Goal: Information Seeking & Learning: Check status

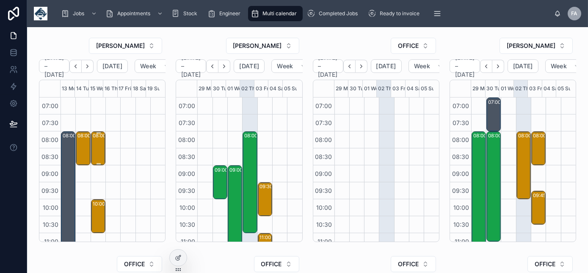
scroll to position [237, 0]
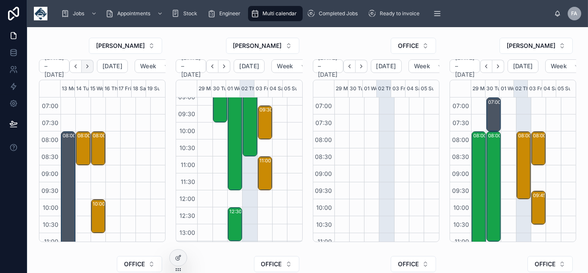
click at [91, 67] on icon "Next" at bounding box center [87, 66] width 6 height 6
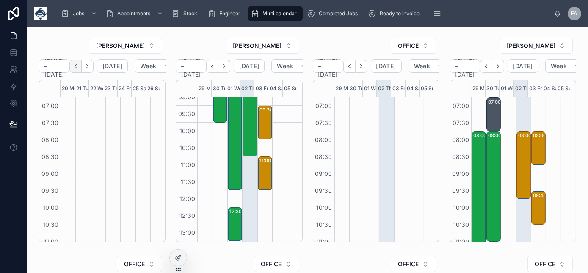
click at [77, 63] on icon "Back" at bounding box center [75, 66] width 6 height 6
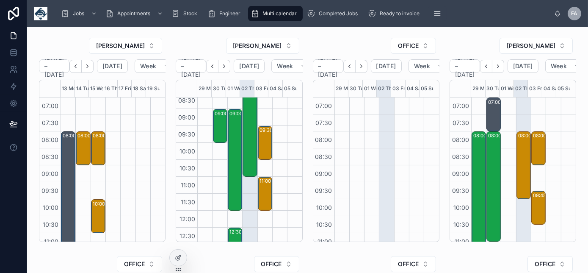
scroll to position [38, 0]
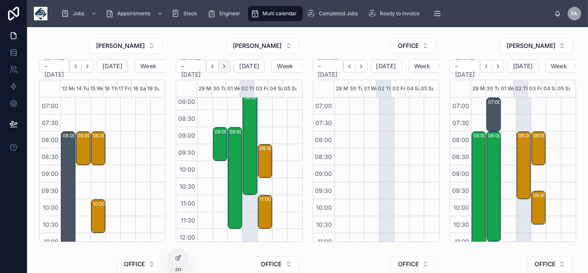
click at [230, 61] on button "Next" at bounding box center [225, 66] width 12 height 13
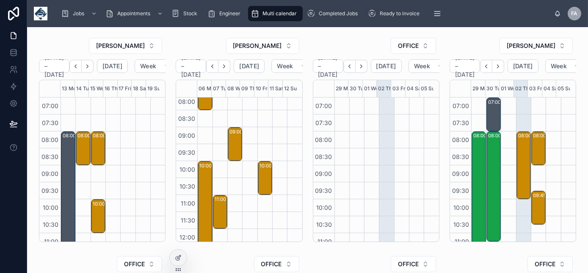
scroll to position [38, 0]
click at [227, 66] on icon "Next" at bounding box center [224, 66] width 6 height 6
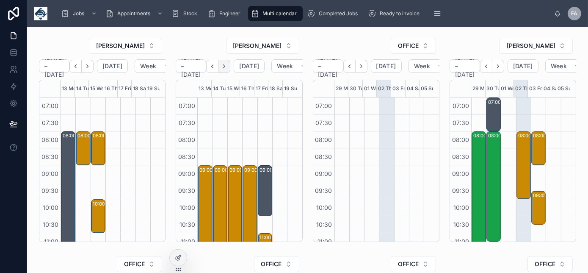
click at [229, 66] on button "Next" at bounding box center [225, 66] width 12 height 13
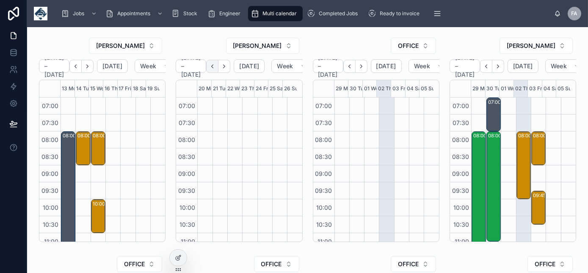
click at [213, 65] on icon "Back" at bounding box center [213, 65] width 2 height 3
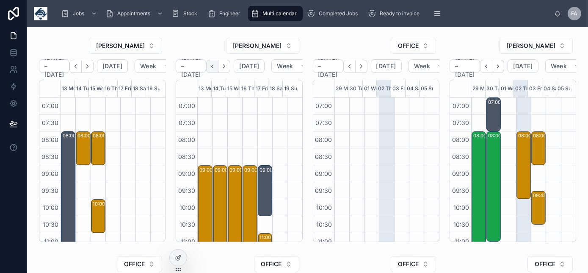
click at [214, 66] on icon "Back" at bounding box center [212, 66] width 6 height 6
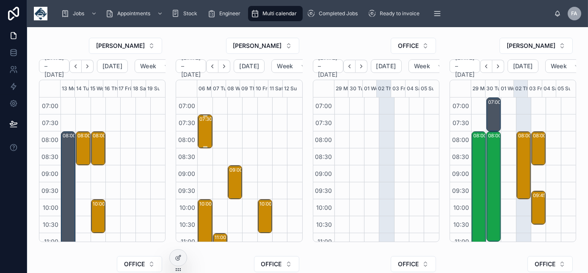
click at [205, 139] on div "07:30 – 08:30 ALLIANCE GROUNDWORKS AND CIVILS LIMITED - 00325485 - 1x SVC / YF7…" at bounding box center [205, 131] width 12 height 32
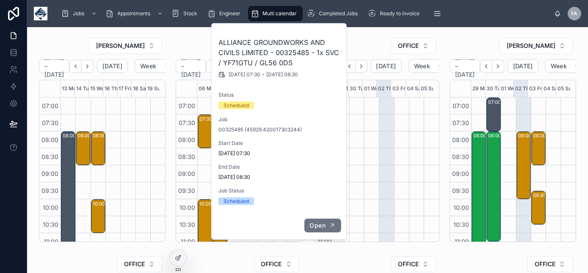
click at [323, 222] on span "Open" at bounding box center [318, 226] width 16 height 8
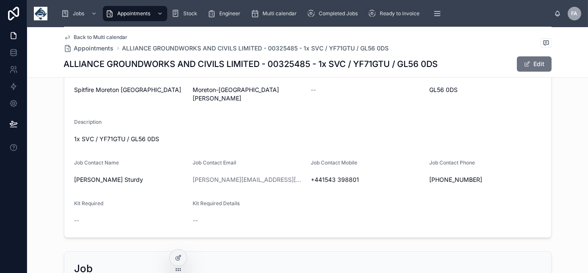
scroll to position [231, 0]
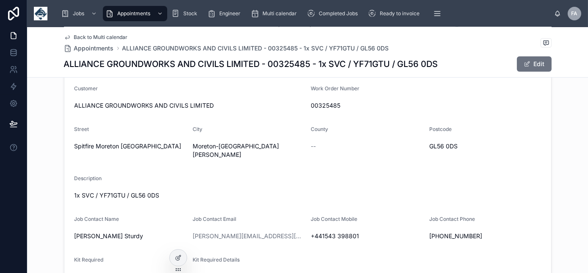
drag, startPoint x: 345, startPoint y: 105, endPoint x: 302, endPoint y: 103, distance: 42.8
click at [302, 103] on form "Start Date 06/10/2025 07:30 End Date 06/10/2025 08:30 Name ALLIANCE GROUNDWORKS…" at bounding box center [307, 123] width 487 height 341
click at [381, 105] on span "00325485" at bounding box center [426, 105] width 230 height 8
drag, startPoint x: 368, startPoint y: 106, endPoint x: 309, endPoint y: 108, distance: 59.3
click at [311, 108] on span "00325485" at bounding box center [426, 105] width 230 height 8
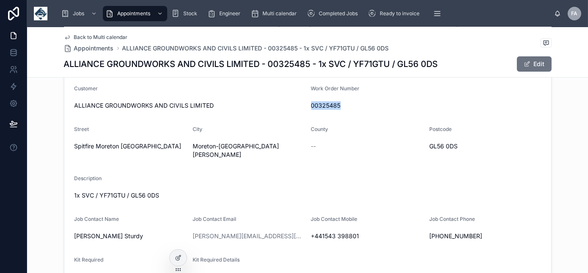
copy span "00325485"
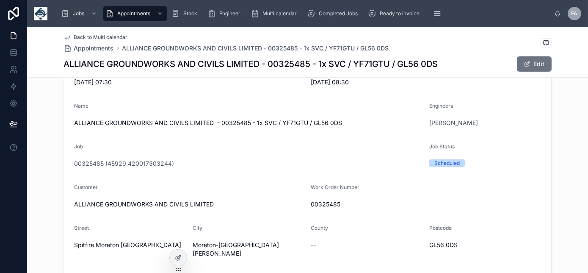
scroll to position [0, 0]
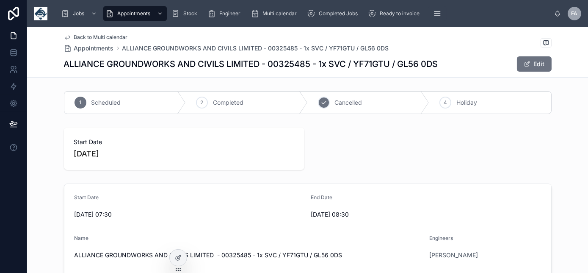
click at [351, 100] on span "Cancelled" at bounding box center [349, 102] width 28 height 8
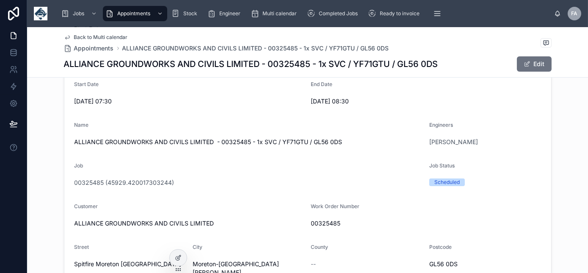
scroll to position [154, 0]
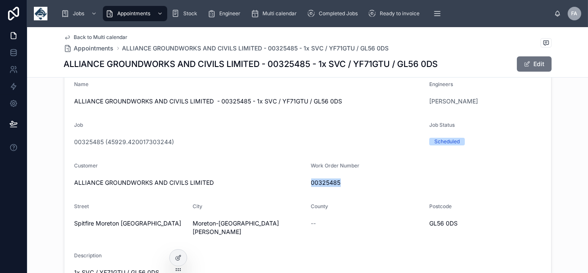
drag, startPoint x: 346, startPoint y: 183, endPoint x: 308, endPoint y: 183, distance: 37.7
click at [311, 183] on span "00325485" at bounding box center [426, 182] width 230 height 8
copy span "00325485"
click at [122, 35] on span "Back to Multi calendar" at bounding box center [101, 37] width 54 height 7
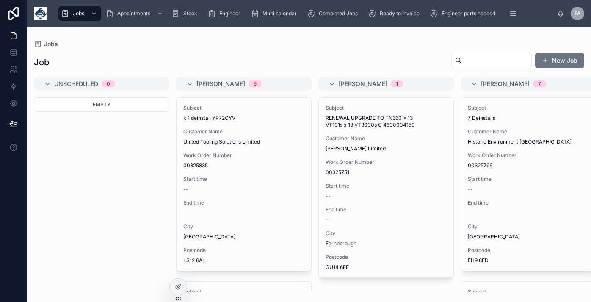
drag, startPoint x: 0, startPoint y: 0, endPoint x: 483, endPoint y: 59, distance: 486.9
click at [483, 58] on input "text" at bounding box center [496, 61] width 69 height 12
paste input "********"
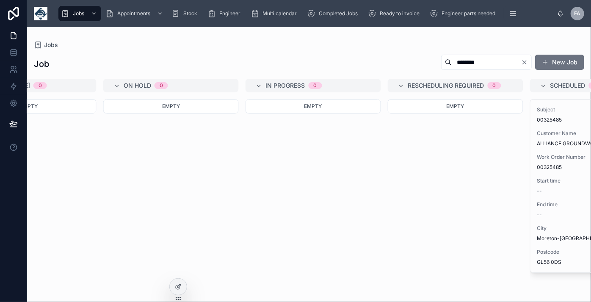
scroll to position [0, 747]
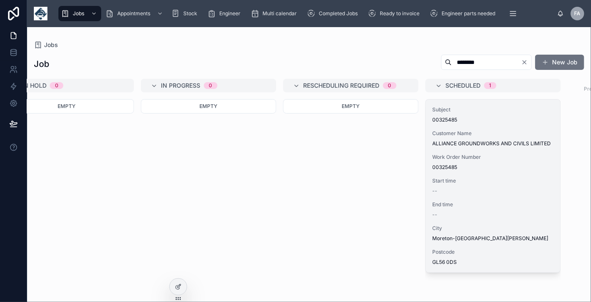
type input "********"
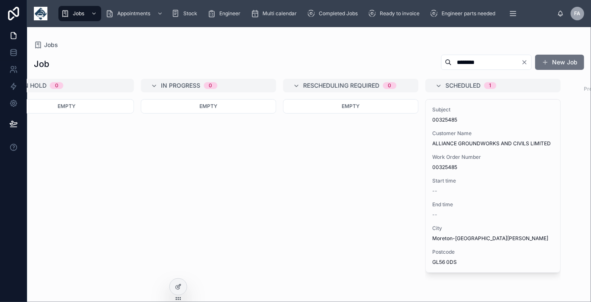
click at [514, 170] on span "00325485" at bounding box center [493, 167] width 121 height 7
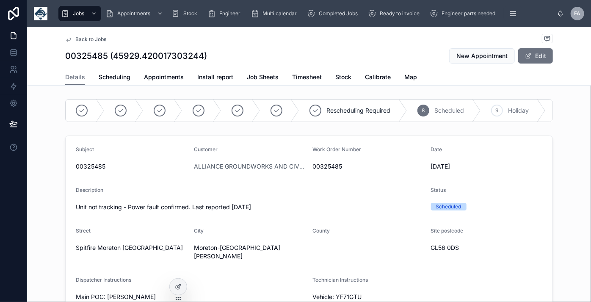
scroll to position [0, 133]
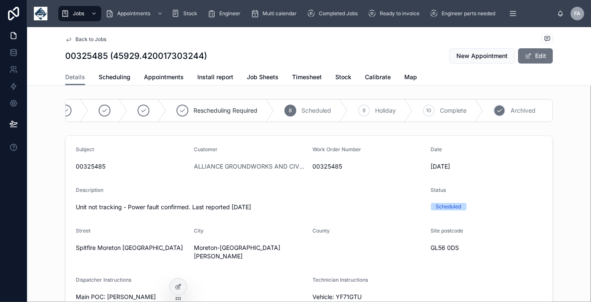
click at [526, 109] on span "Archived" at bounding box center [523, 110] width 25 height 8
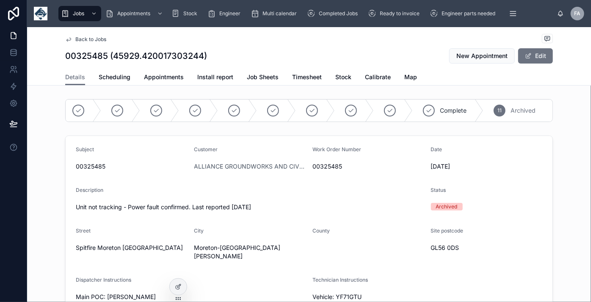
click at [83, 38] on span "Back to Jobs" at bounding box center [90, 39] width 31 height 7
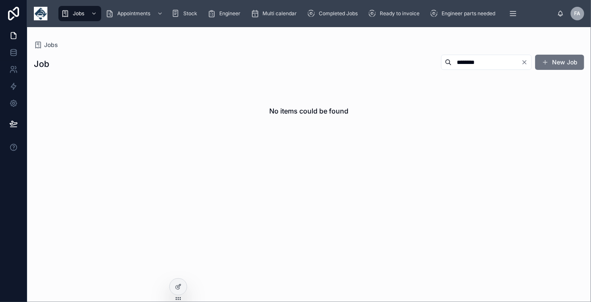
click at [522, 62] on icon "Clear" at bounding box center [524, 62] width 7 height 7
